Goal: Information Seeking & Learning: Check status

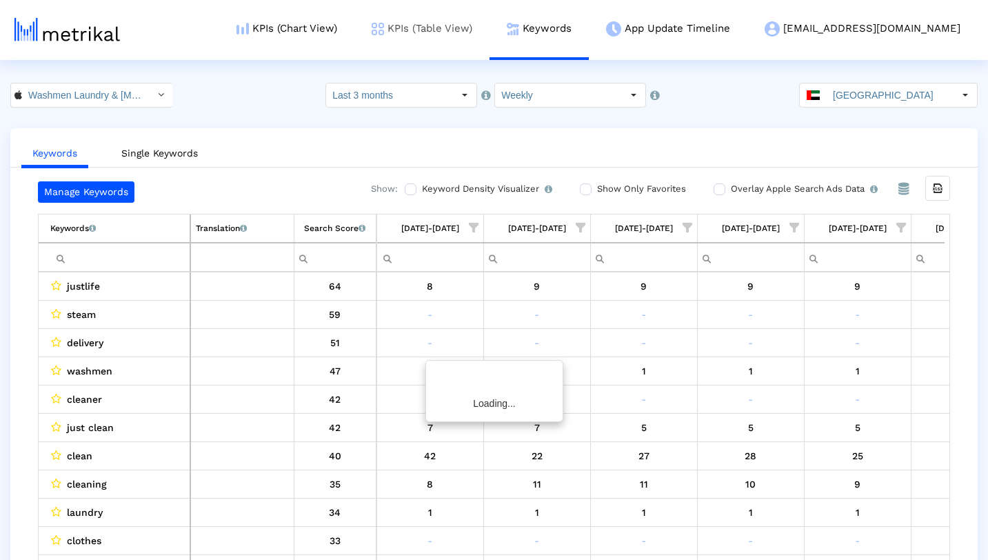
scroll to position [0, 500]
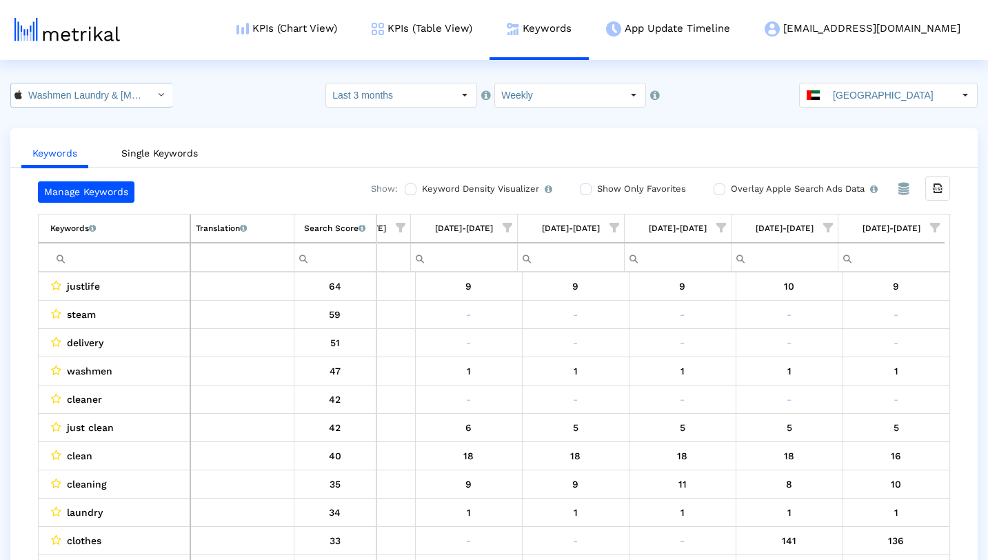
click at [152, 92] on div "Select" at bounding box center [161, 95] width 22 height 22
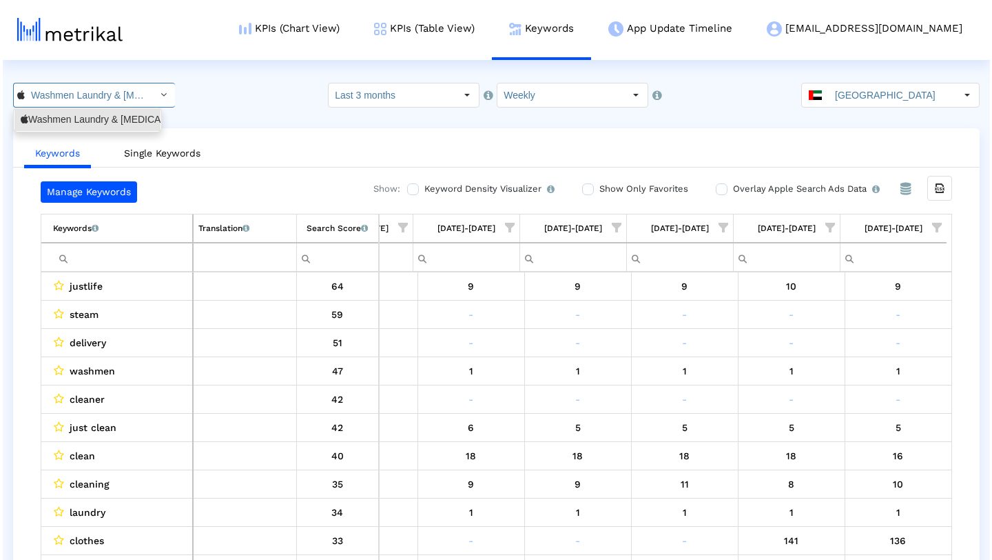
scroll to position [0, 117]
click at [203, 82] on html "KPIs (Chart View) KPIs (Table View) Keywords App Update Timeline [EMAIL_ADDRESS…" at bounding box center [494, 293] width 988 height 587
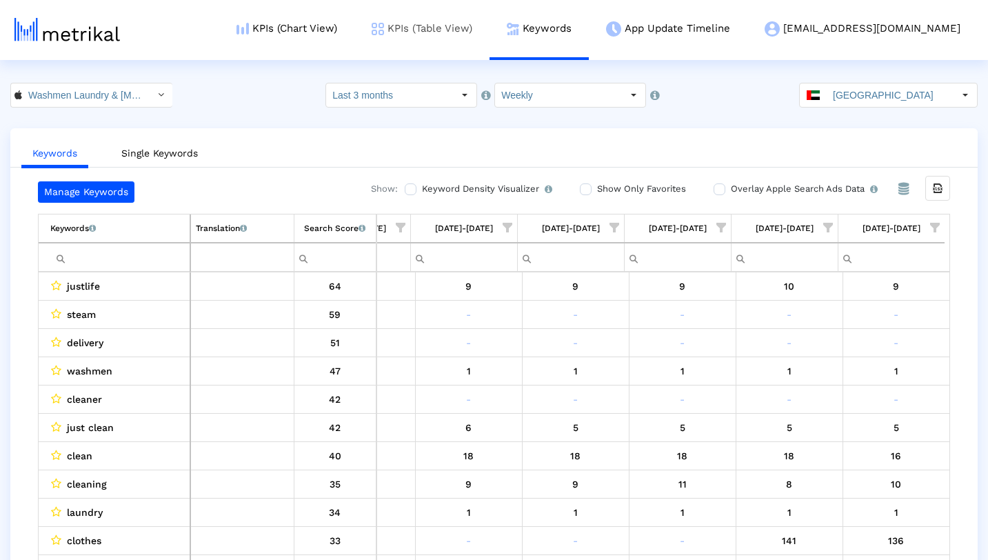
click at [480, 36] on link "KPIs (Table View)" at bounding box center [421, 28] width 135 height 57
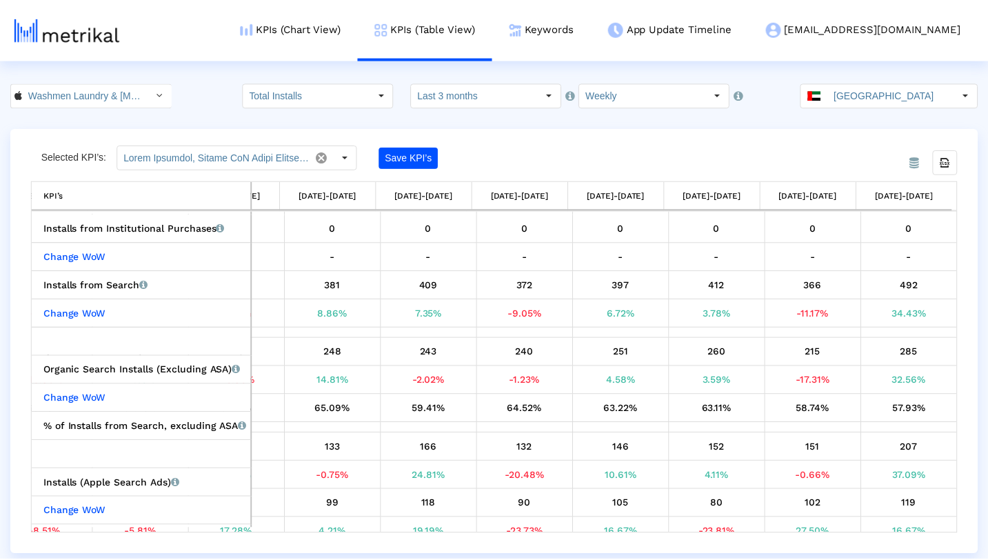
scroll to position [326, 0]
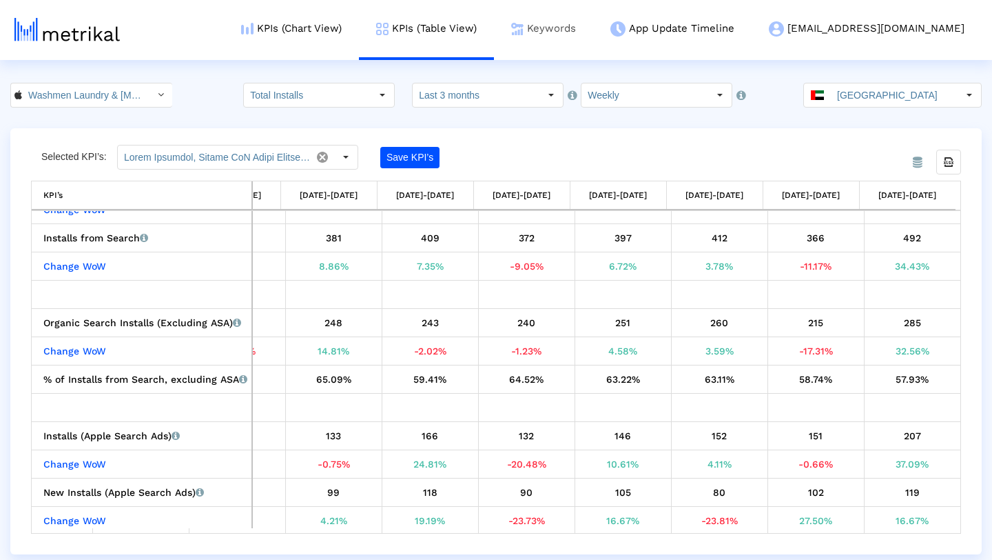
click at [593, 28] on link "Keywords" at bounding box center [543, 28] width 99 height 57
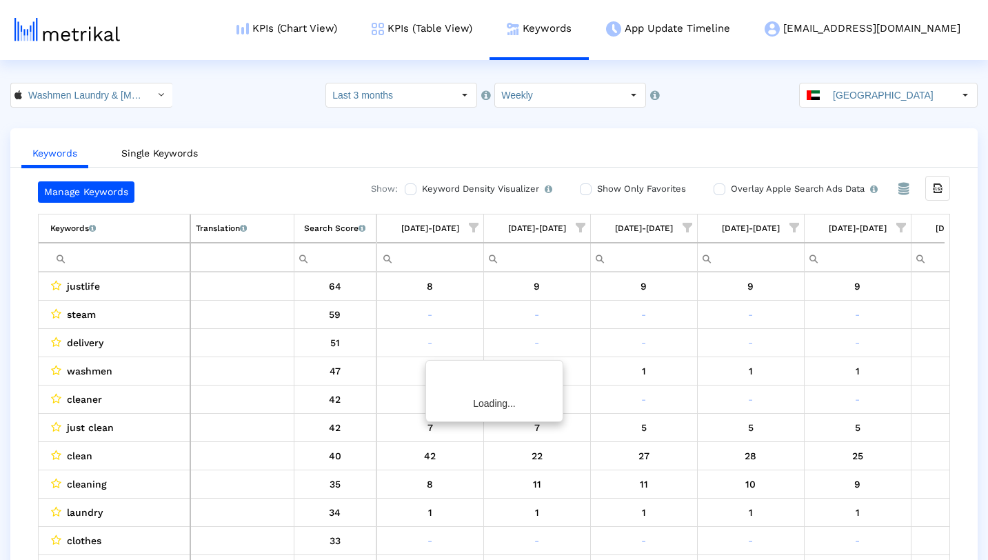
scroll to position [0, 500]
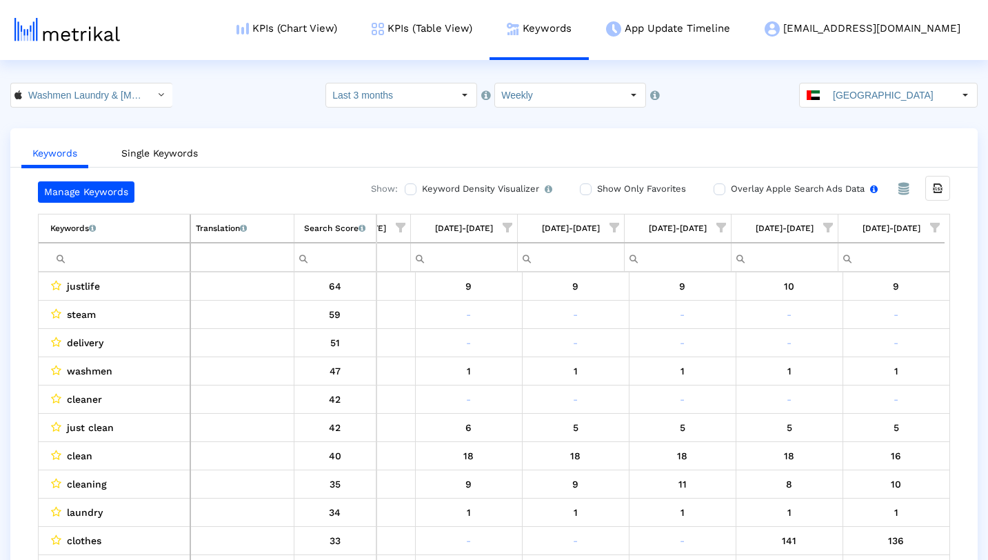
click at [715, 190] on input "Overlay Apple Search Ads Data Turn this on to view Apple Search Ads metrics (in…" at bounding box center [717, 189] width 9 height 9
checkbox input "true"
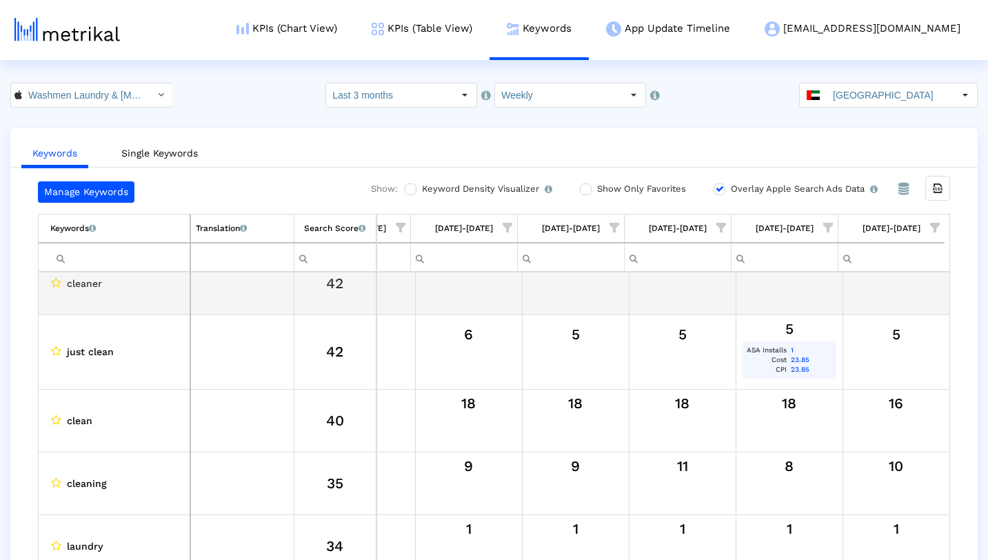
scroll to position [324, 0]
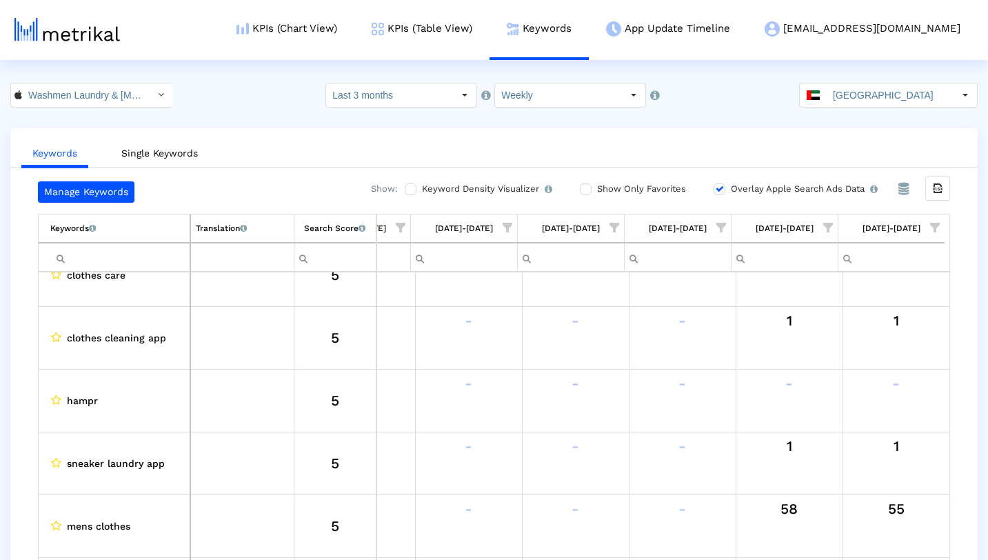
click at [826, 229] on span "Show filter options for column '09/21/25-09/27/25'" at bounding box center [828, 228] width 10 height 10
click at [790, 140] on ul "Keywords Single Keywords" at bounding box center [493, 151] width 967 height 32
click at [126, 256] on input "Filter cell" at bounding box center [119, 257] width 139 height 23
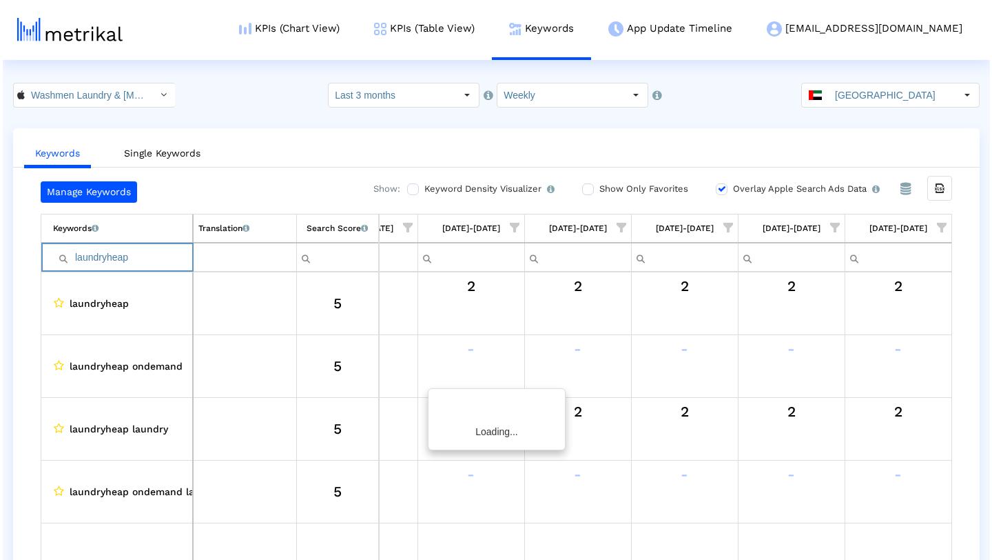
scroll to position [0, 495]
type input "laundryheap"
click at [482, 19] on link "KPIs (Table View)" at bounding box center [421, 28] width 135 height 57
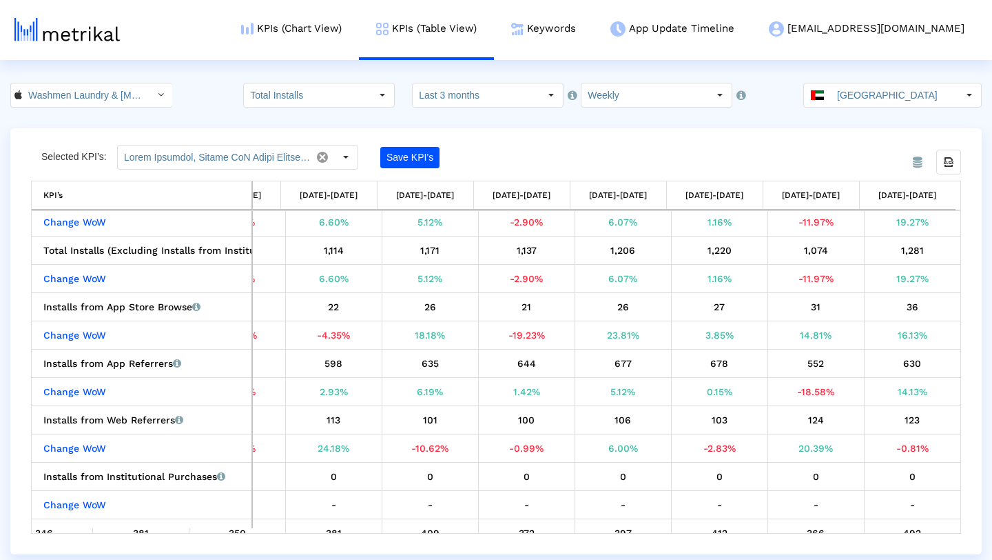
scroll to position [36, 0]
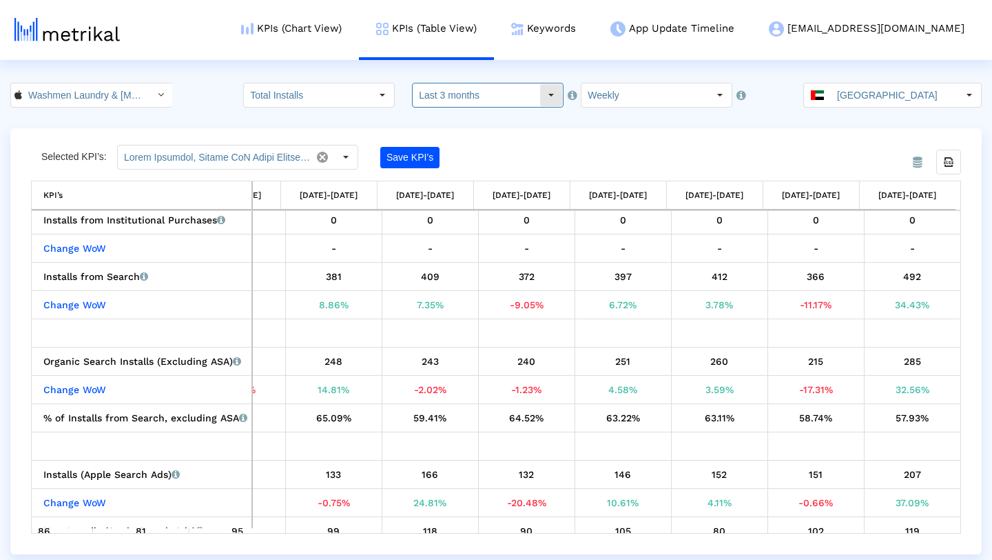
click at [547, 97] on div "Select" at bounding box center [551, 95] width 22 height 22
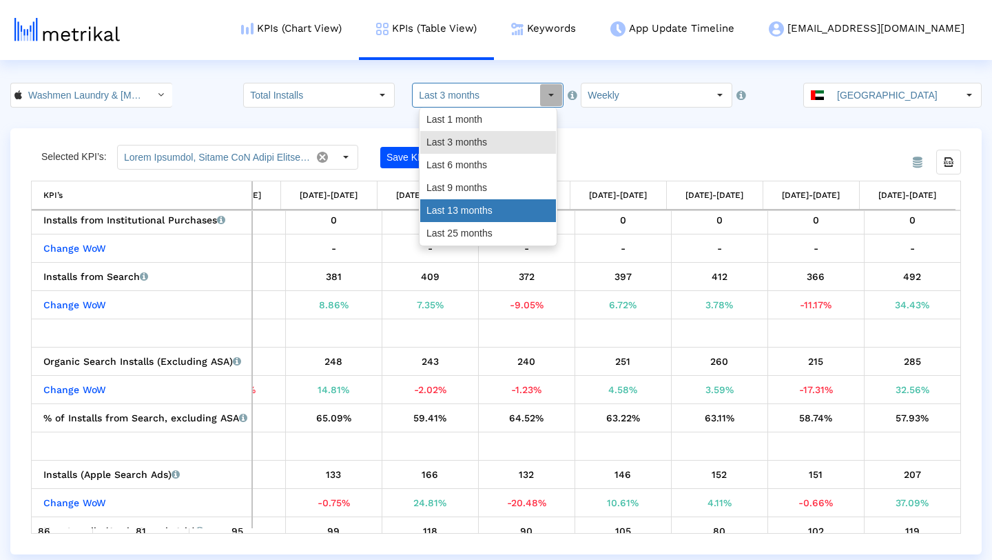
click at [488, 211] on div "Last 13 months" at bounding box center [488, 210] width 136 height 23
type input "Last 13 months"
